Goal: Download file/media

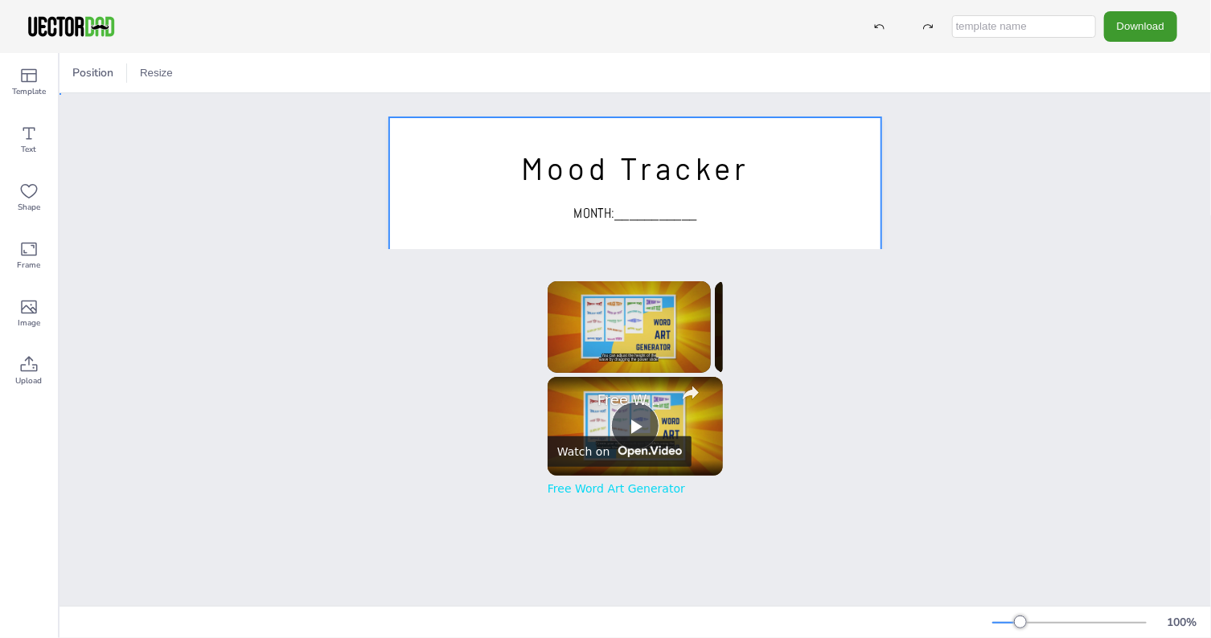
click at [835, 143] on div at bounding box center [635, 435] width 492 height 636
click at [1144, 27] on button "Download" at bounding box center [1140, 26] width 73 height 30
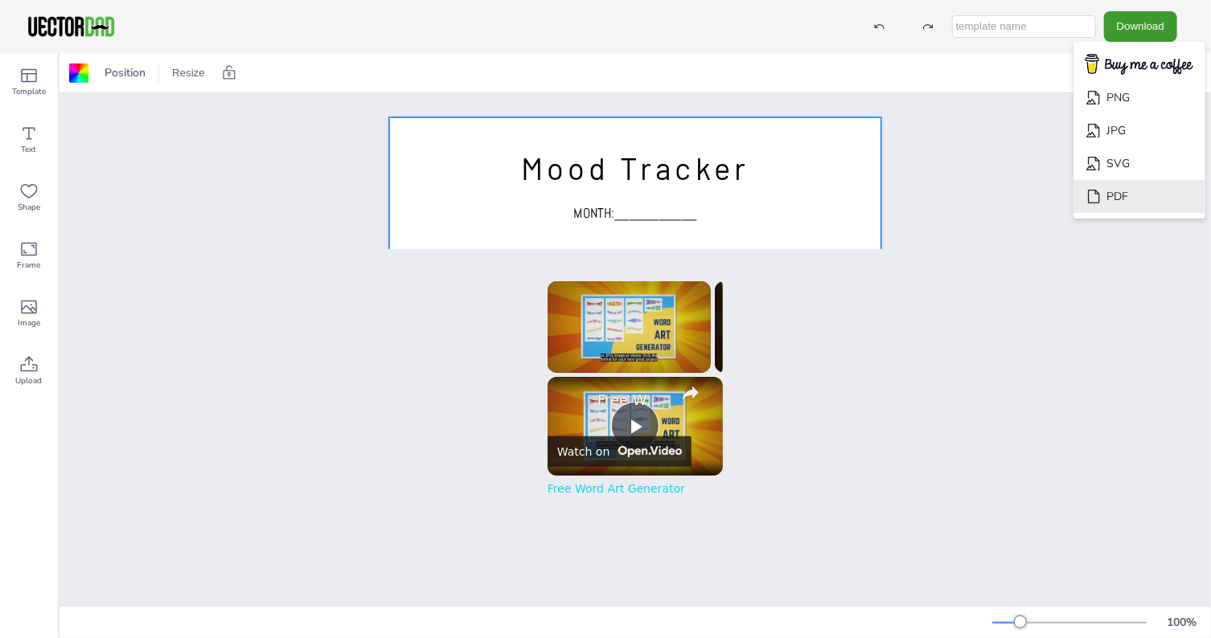
click at [1121, 191] on li "PDF" at bounding box center [1139, 196] width 132 height 33
